Goal: Information Seeking & Learning: Learn about a topic

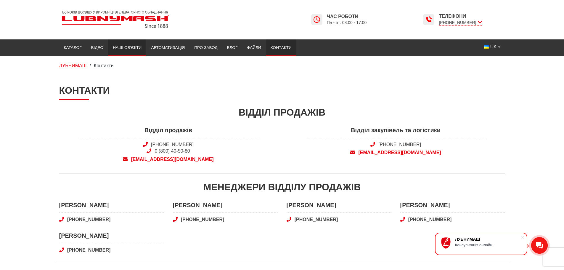
click at [129, 44] on link "Наші об’єкти" at bounding box center [127, 47] width 38 height 13
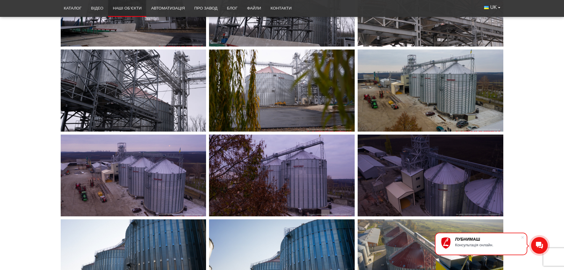
scroll to position [1658, 0]
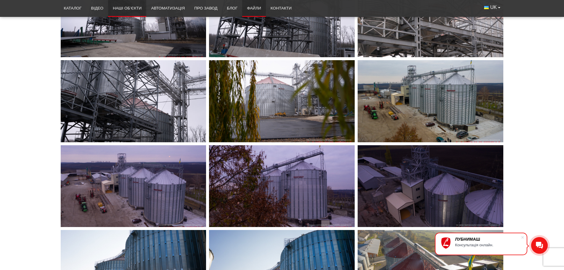
click at [252, 9] on link "Файли" at bounding box center [254, 8] width 24 height 13
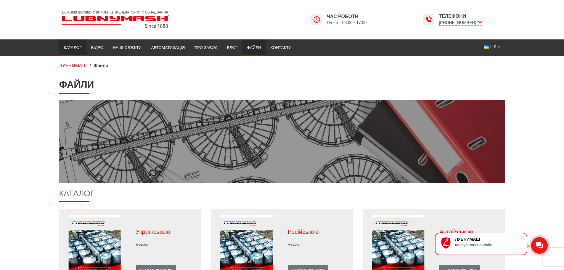
click at [71, 47] on link "Каталог" at bounding box center [72, 47] width 27 height 13
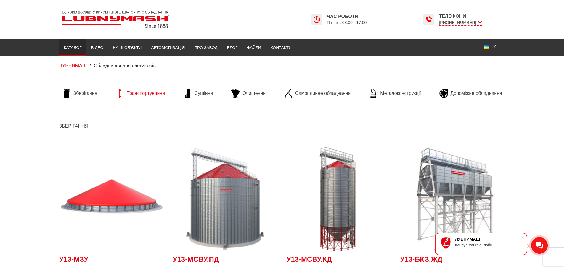
click at [155, 95] on span "Транспортування" at bounding box center [146, 93] width 38 height 7
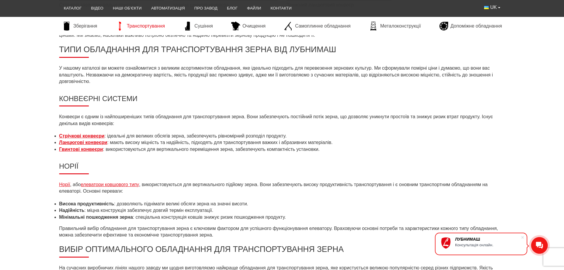
scroll to position [444, 0]
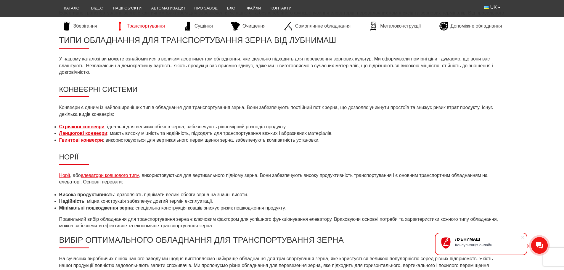
click at [88, 134] on strong "Ланцюгові конвеєри" at bounding box center [83, 133] width 48 height 5
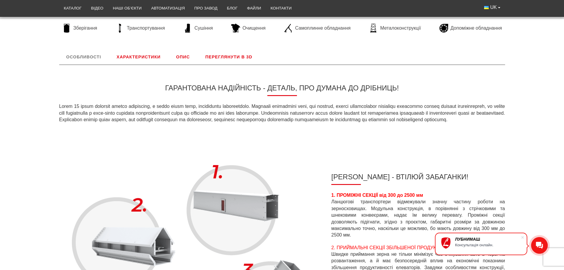
scroll to position [59, 0]
